Goal: Information Seeking & Learning: Learn about a topic

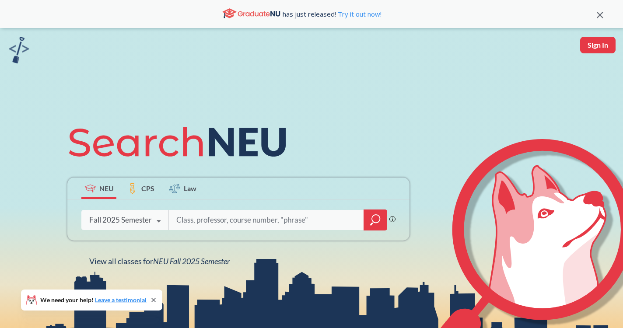
click at [372, 214] on icon "magnifying glass" at bounding box center [375, 220] width 10 height 12
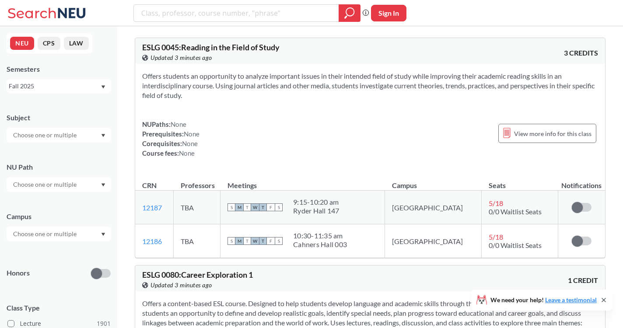
click at [83, 180] on div at bounding box center [59, 184] width 104 height 15
click at [82, 185] on div at bounding box center [59, 184] width 104 height 15
click at [89, 135] on div at bounding box center [59, 135] width 104 height 15
click at [78, 235] on input "text" at bounding box center [45, 234] width 73 height 10
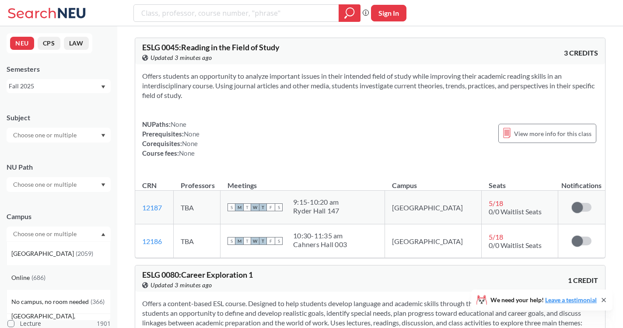
click at [50, 276] on div "Online ( 686 )" at bounding box center [60, 278] width 99 height 10
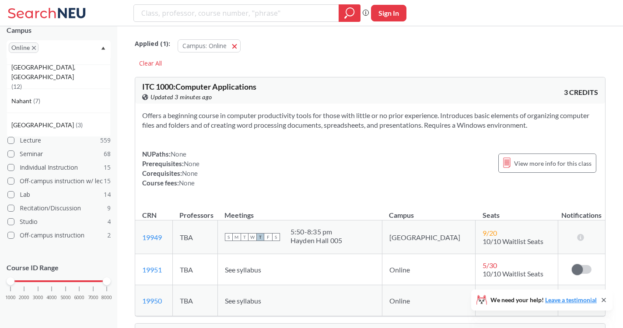
scroll to position [7, 0]
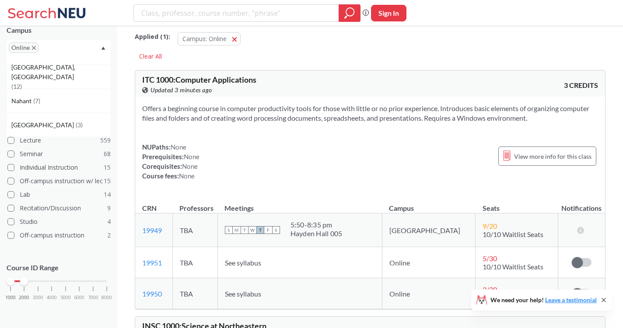
drag, startPoint x: 109, startPoint y: 283, endPoint x: 22, endPoint y: 283, distance: 87.0
click at [22, 283] on div at bounding box center [24, 281] width 8 height 8
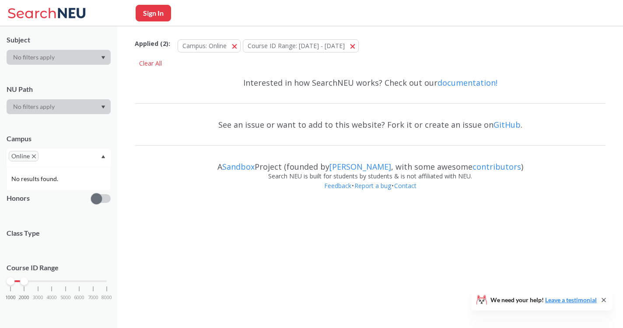
scroll to position [146, 0]
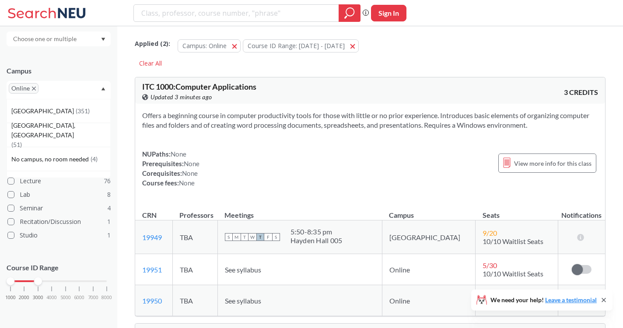
drag, startPoint x: 26, startPoint y: 282, endPoint x: 38, endPoint y: 282, distance: 11.8
click at [38, 282] on div at bounding box center [38, 281] width 8 height 8
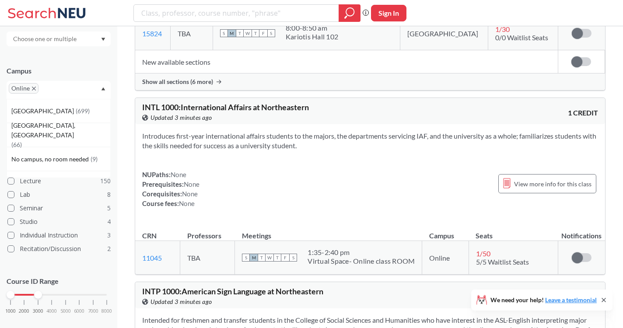
scroll to position [859, 0]
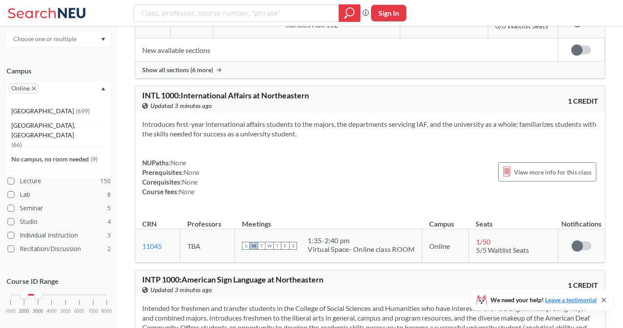
drag, startPoint x: 13, startPoint y: 294, endPoint x: 30, endPoint y: 294, distance: 17.1
click at [30, 294] on div "1000 2000 3000 4000 5000 6000 7000 8000" at bounding box center [58, 295] width 96 height 6
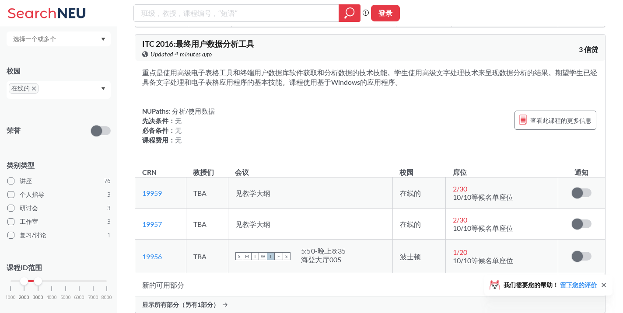
scroll to position [1549, 0]
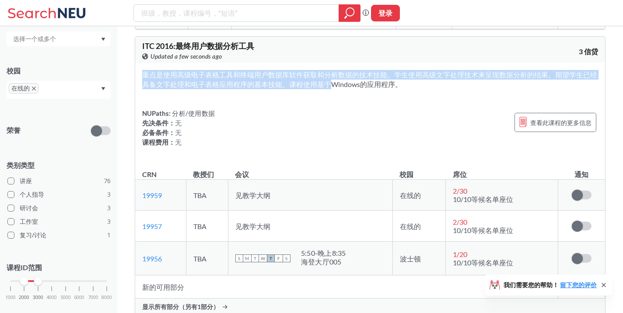
drag, startPoint x: 330, startPoint y: 85, endPoint x: 378, endPoint y: 92, distance: 49.1
click at [378, 92] on div "重点是使用高级电子表格工具和终端用户数据库软件获取和分析数据的技术技能。学生使用高级文字处理技术来呈现数据分析的结果。期望学生已经具备文字处理和电子表格应用程…" at bounding box center [370, 112] width 470 height 98
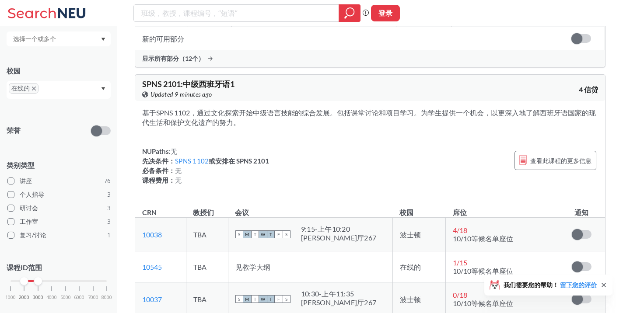
scroll to position [4021, 0]
